Goal: Task Accomplishment & Management: Use online tool/utility

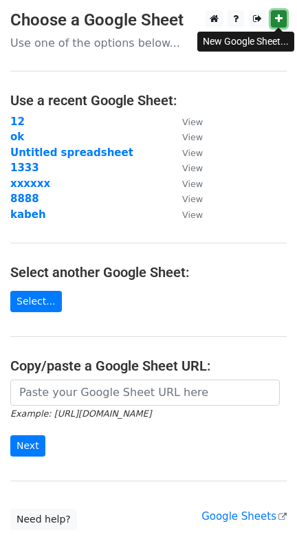
click at [279, 14] on icon at bounding box center [279, 19] width 8 height 10
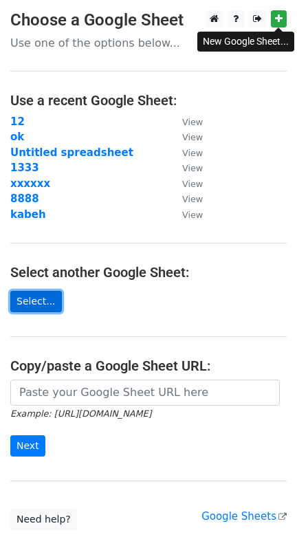
click at [41, 298] on link "Select..." at bounding box center [36, 301] width 52 height 21
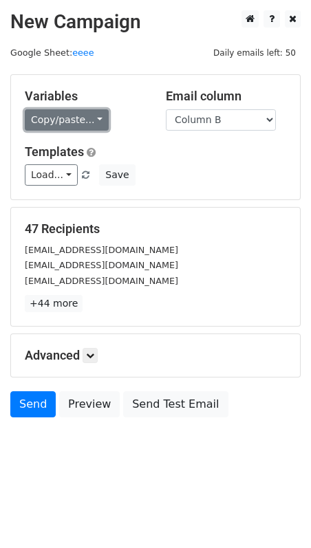
click at [95, 124] on link "Copy/paste..." at bounding box center [67, 119] width 84 height 21
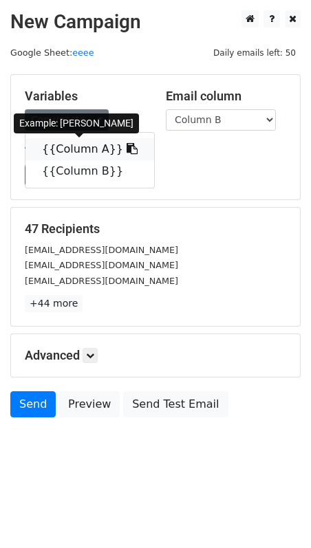
click at [127, 149] on icon at bounding box center [132, 148] width 11 height 11
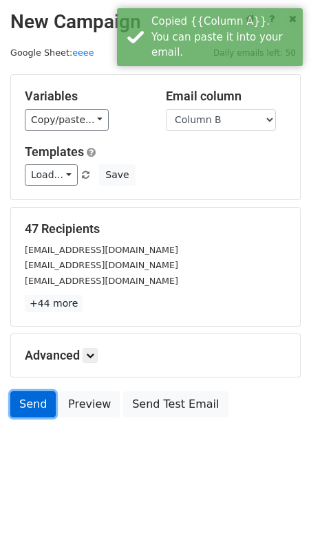
click at [39, 406] on link "Send" at bounding box center [32, 404] width 45 height 26
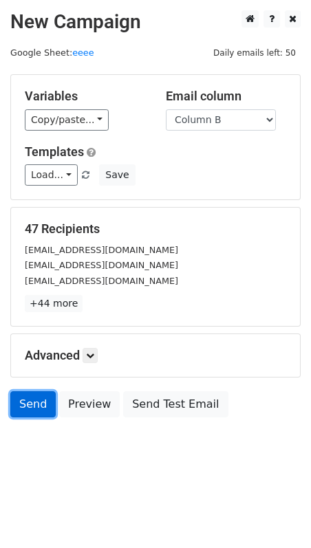
click at [28, 405] on link "Send" at bounding box center [32, 404] width 45 height 26
